Goal: Transaction & Acquisition: Purchase product/service

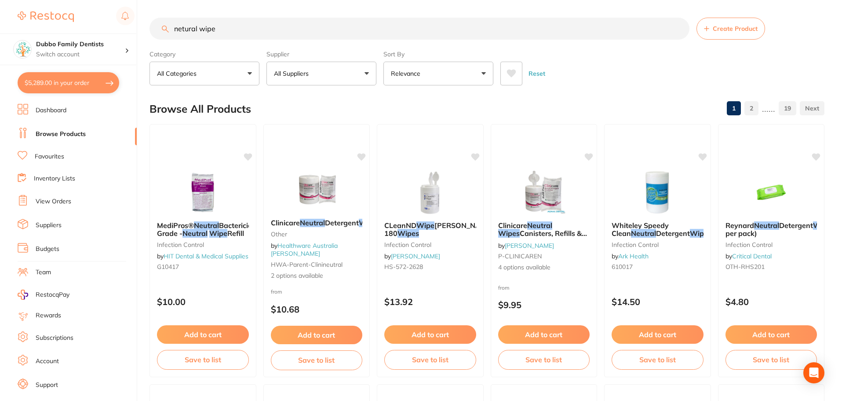
click at [55, 227] on link "Suppliers" at bounding box center [49, 225] width 26 height 9
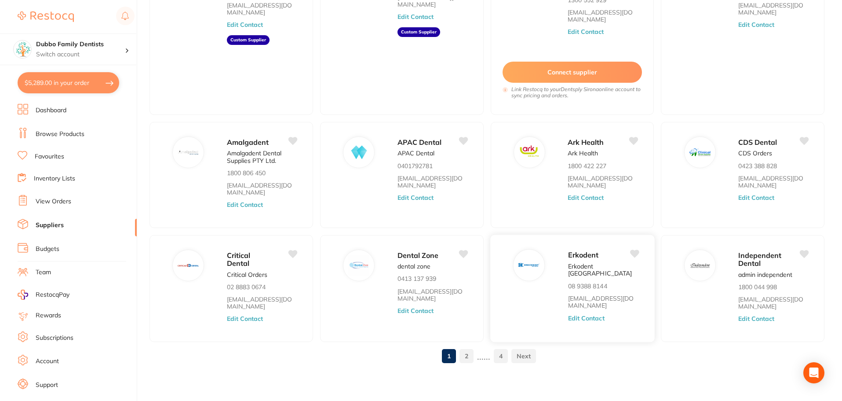
scroll to position [134, 0]
click at [467, 356] on link "2" at bounding box center [466, 355] width 14 height 18
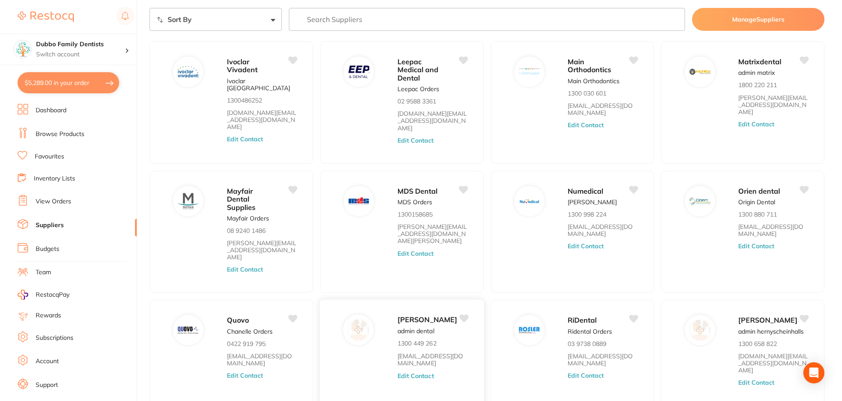
scroll to position [70, 0]
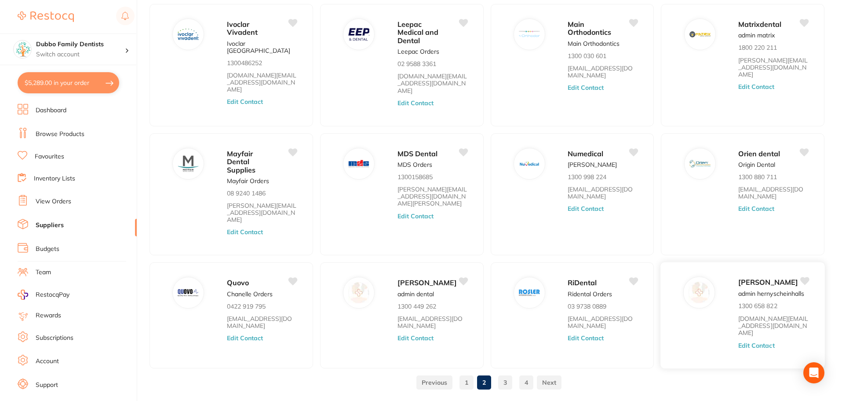
click at [698, 282] on img at bounding box center [699, 292] width 21 height 21
click at [755, 278] on span "[PERSON_NAME]" at bounding box center [768, 282] width 60 height 9
drag, startPoint x: 736, startPoint y: 282, endPoint x: 802, endPoint y: 284, distance: 65.1
click at [802, 284] on div "[PERSON_NAME] admin hernyscheinhalls 1300 658 822 [DOMAIN_NAME][EMAIL_ADDRESS][…" at bounding box center [742, 315] width 165 height 107
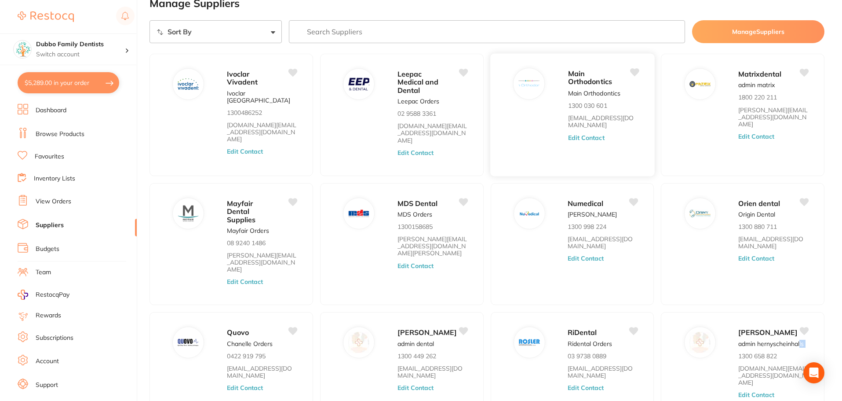
scroll to position [0, 0]
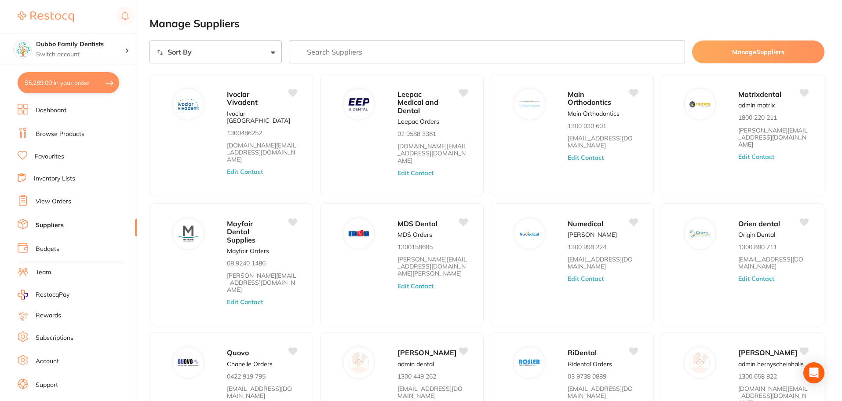
click at [87, 127] on ul "Dashboard Browse Products Favourites Inventory Lists View Orders Suppliers Budg…" at bounding box center [77, 255] width 119 height 303
click at [84, 134] on li "Browse Products" at bounding box center [77, 134] width 119 height 13
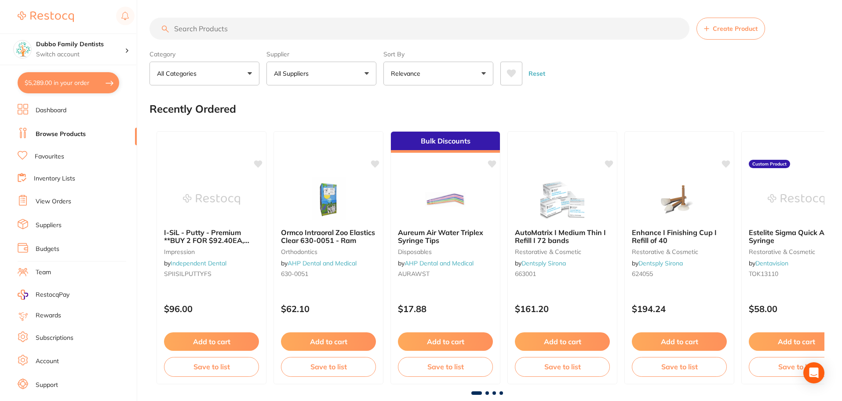
click at [294, 23] on input "search" at bounding box center [419, 29] width 540 height 22
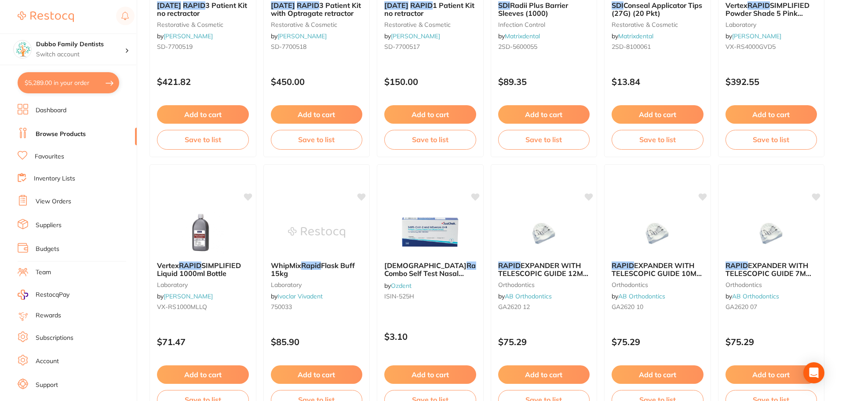
scroll to position [132, 0]
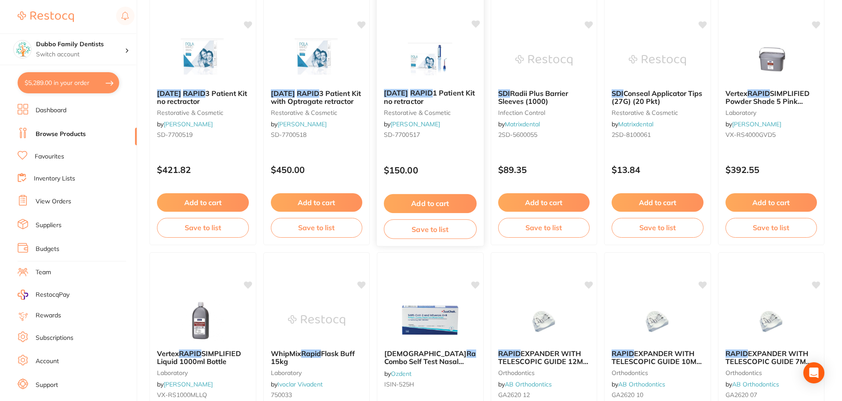
type input "sdi [DATE] rapid"
click at [448, 92] on span "1 Patient Kit no retractor" at bounding box center [429, 96] width 91 height 17
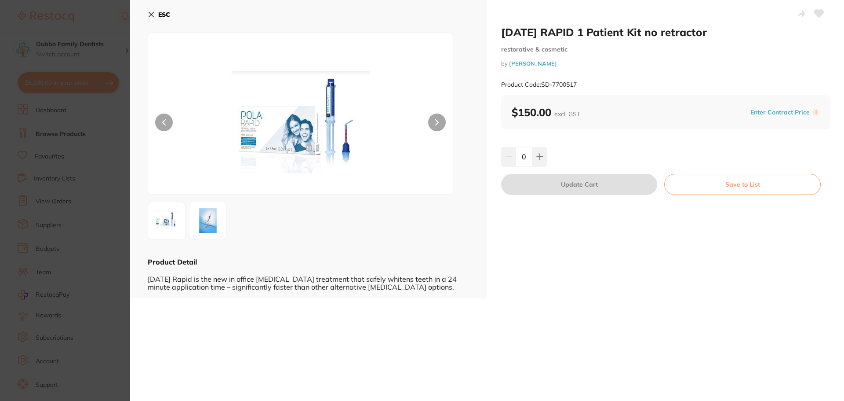
click at [215, 219] on img at bounding box center [208, 220] width 32 height 32
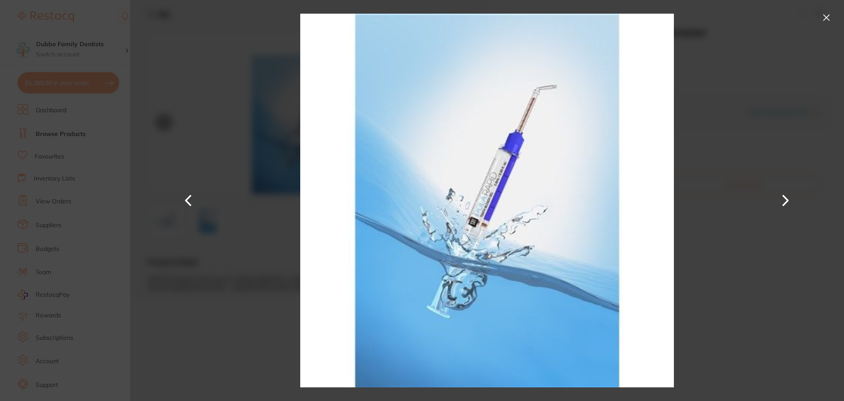
click at [193, 202] on button at bounding box center [188, 200] width 21 height 200
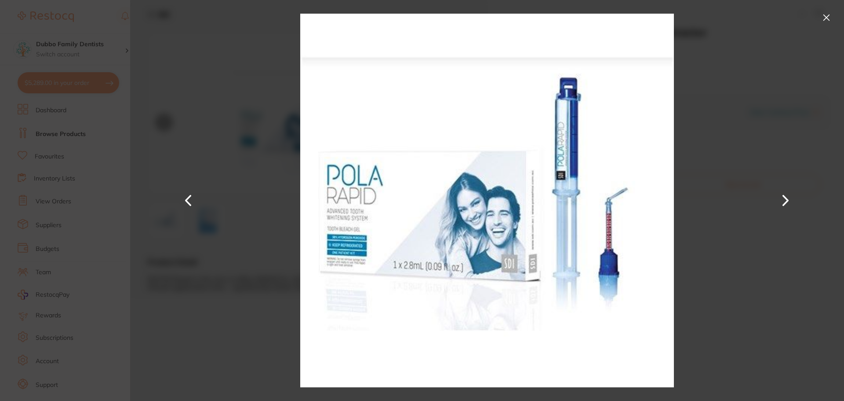
click at [166, 92] on div at bounding box center [487, 200] width 714 height 401
click at [829, 16] on button at bounding box center [827, 18] width 14 height 14
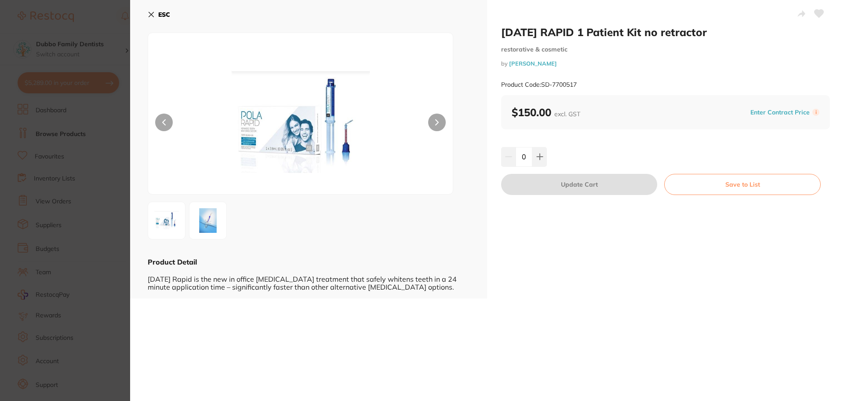
click at [149, 17] on icon at bounding box center [151, 14] width 5 height 5
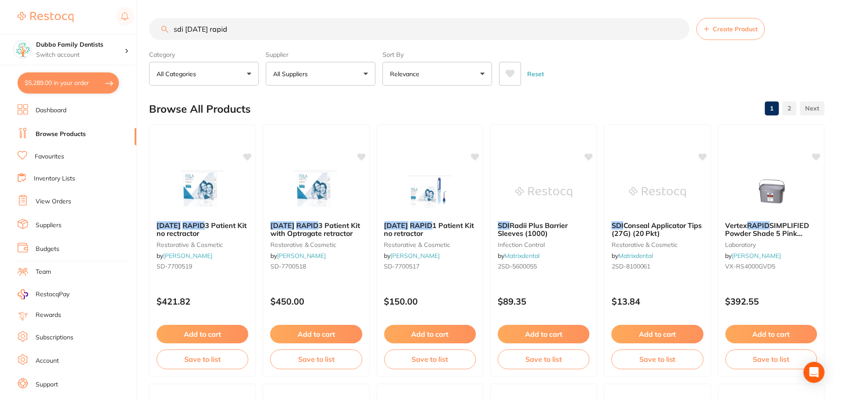
scroll to position [132, 0]
